Goal: Task Accomplishment & Management: Manage account settings

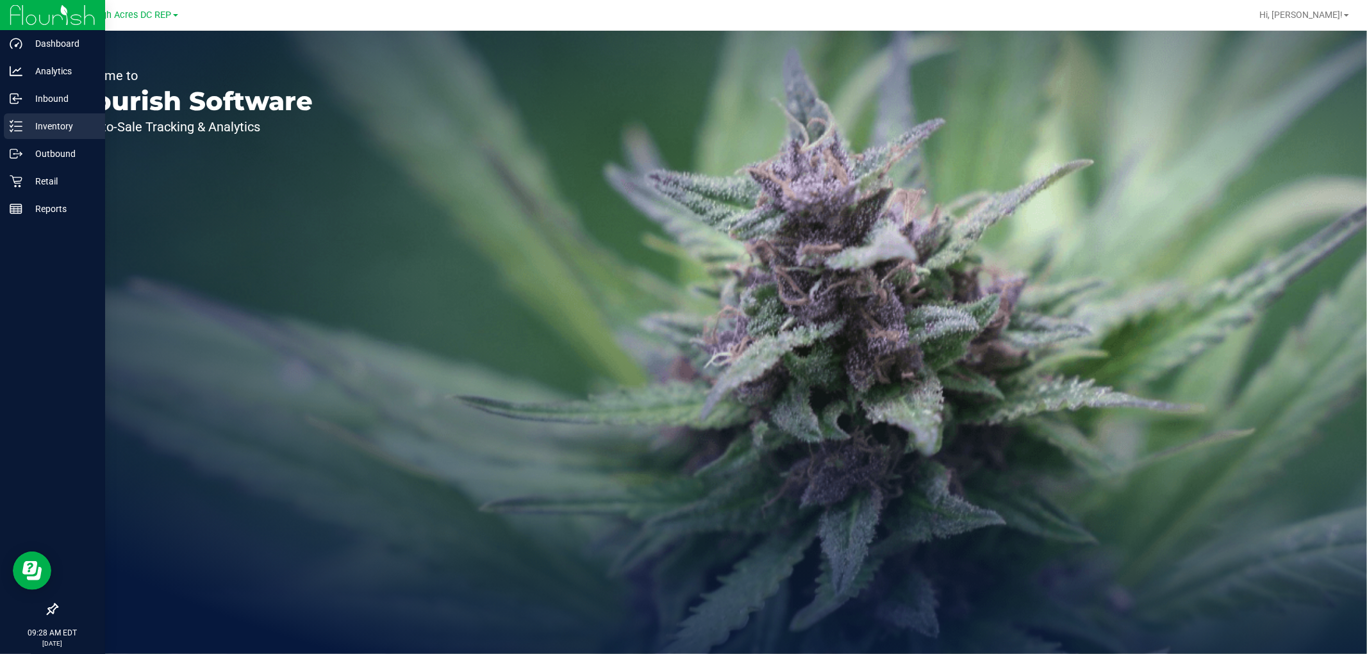
click at [53, 127] on p "Inventory" at bounding box center [60, 126] width 77 height 15
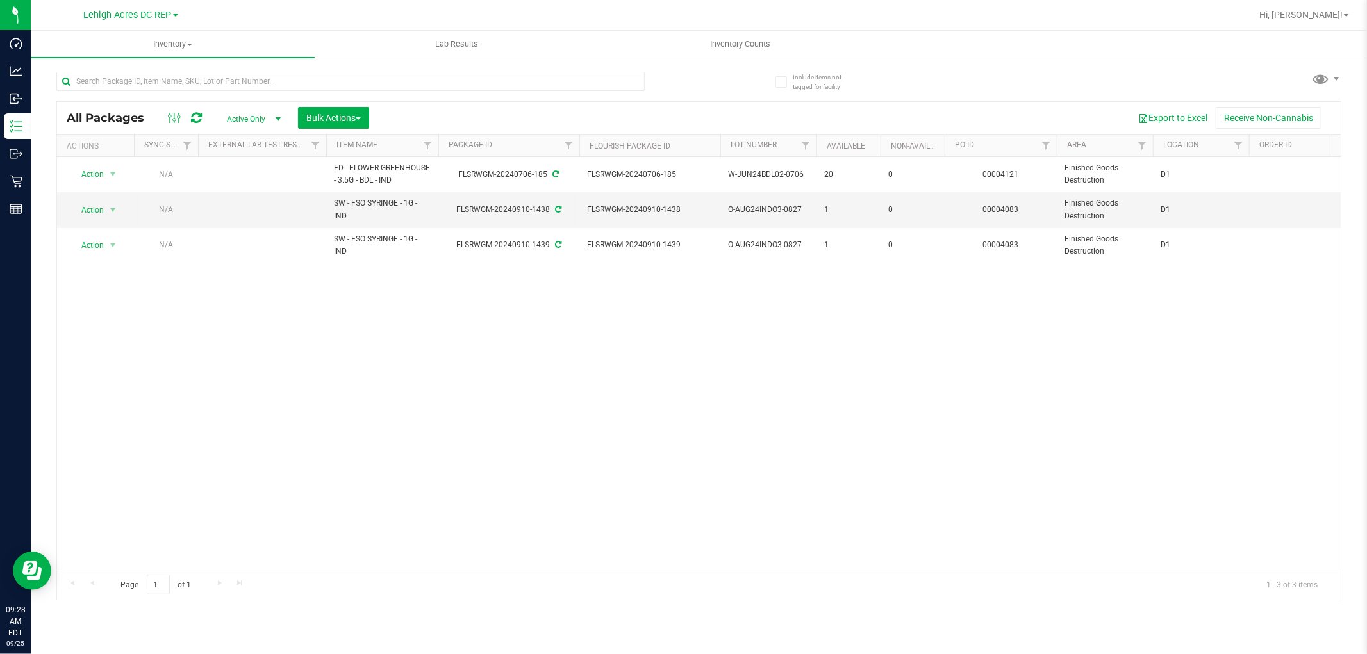
click at [782, 82] on icon at bounding box center [781, 82] width 8 height 0
click at [0, 0] on input "Include items not tagged for facility" at bounding box center [0, 0] width 0 height 0
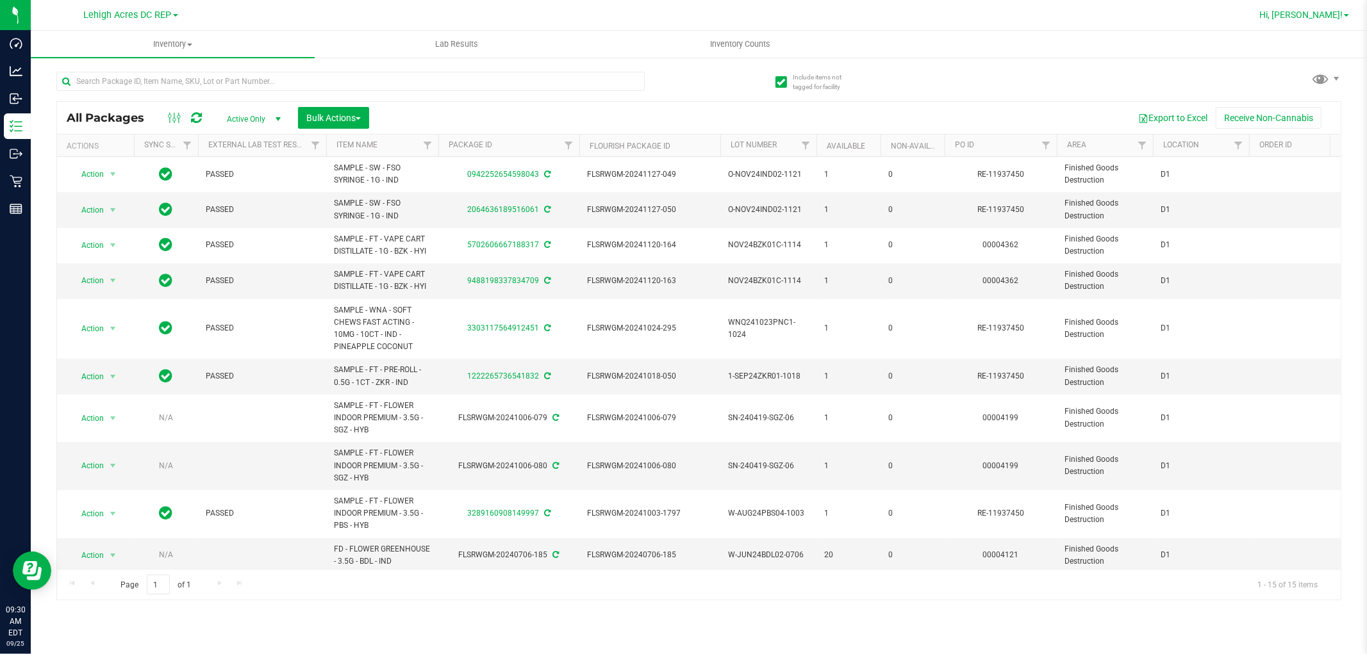
click at [1343, 12] on span "Hi, [PERSON_NAME]!" at bounding box center [1300, 15] width 83 height 10
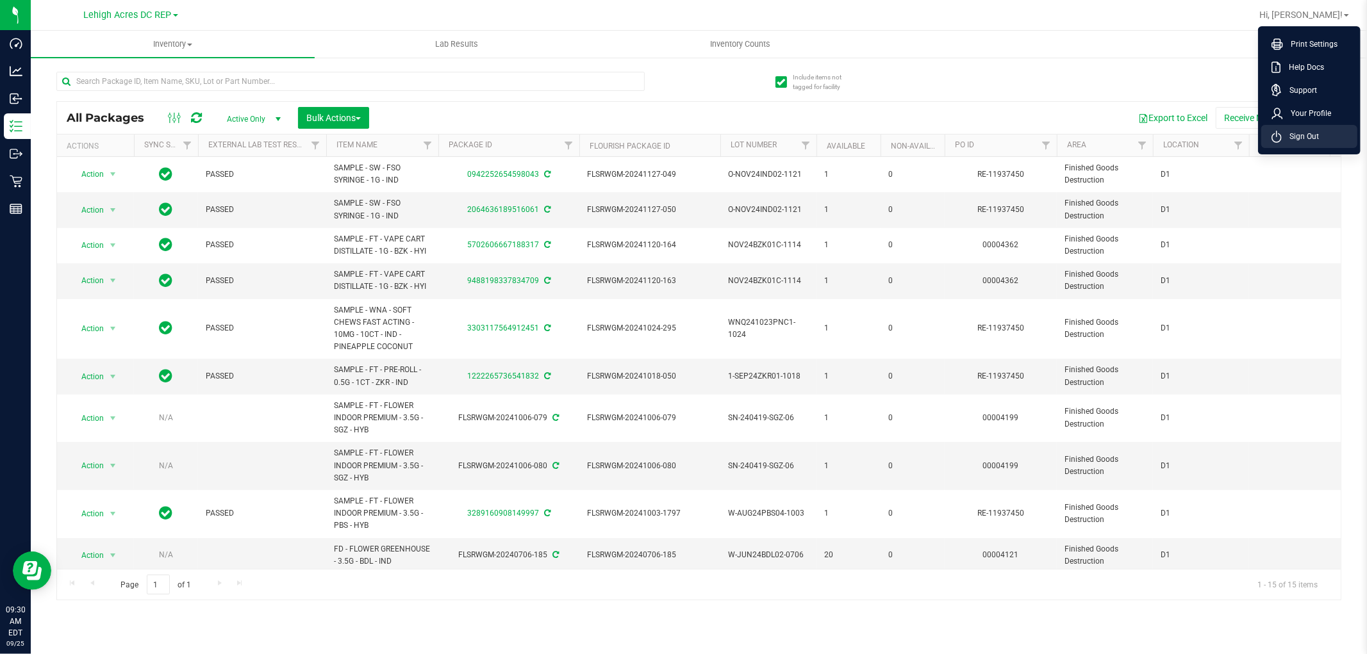
click at [1288, 135] on span "Sign Out" at bounding box center [1300, 136] width 37 height 13
